Goal: Check status: Check status

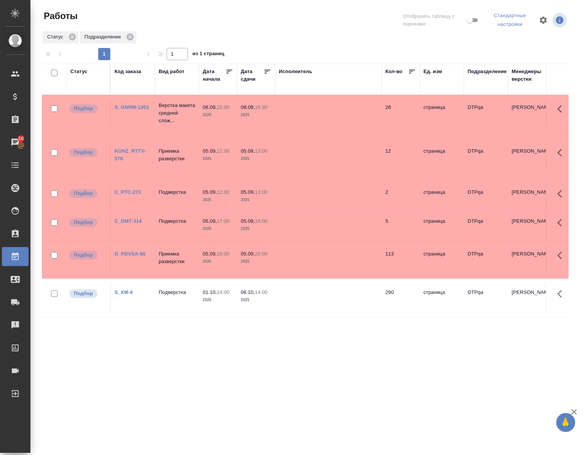
click at [132, 149] on link "KUNZ_RTTV-579" at bounding box center [130, 154] width 31 height 13
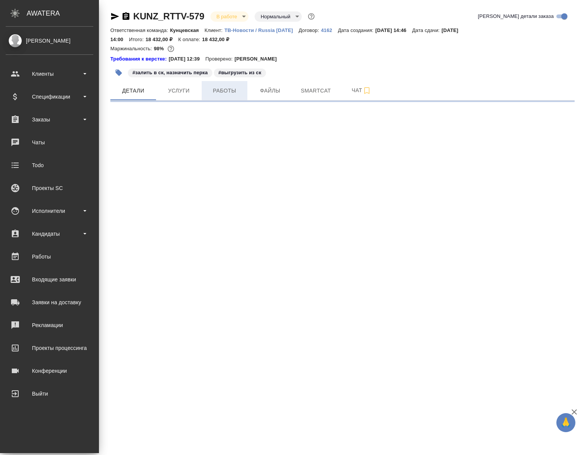
select select "RU"
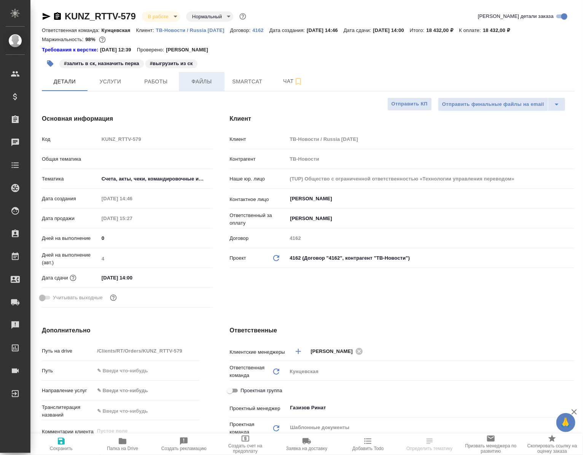
type textarea "x"
click at [223, 91] on button "Файлы" at bounding box center [202, 81] width 46 height 19
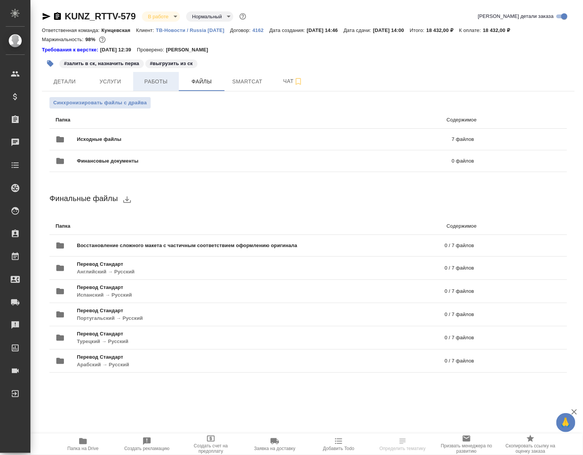
click at [162, 86] on span "Работы" at bounding box center [156, 82] width 37 height 10
